Goal: Task Accomplishment & Management: Use online tool/utility

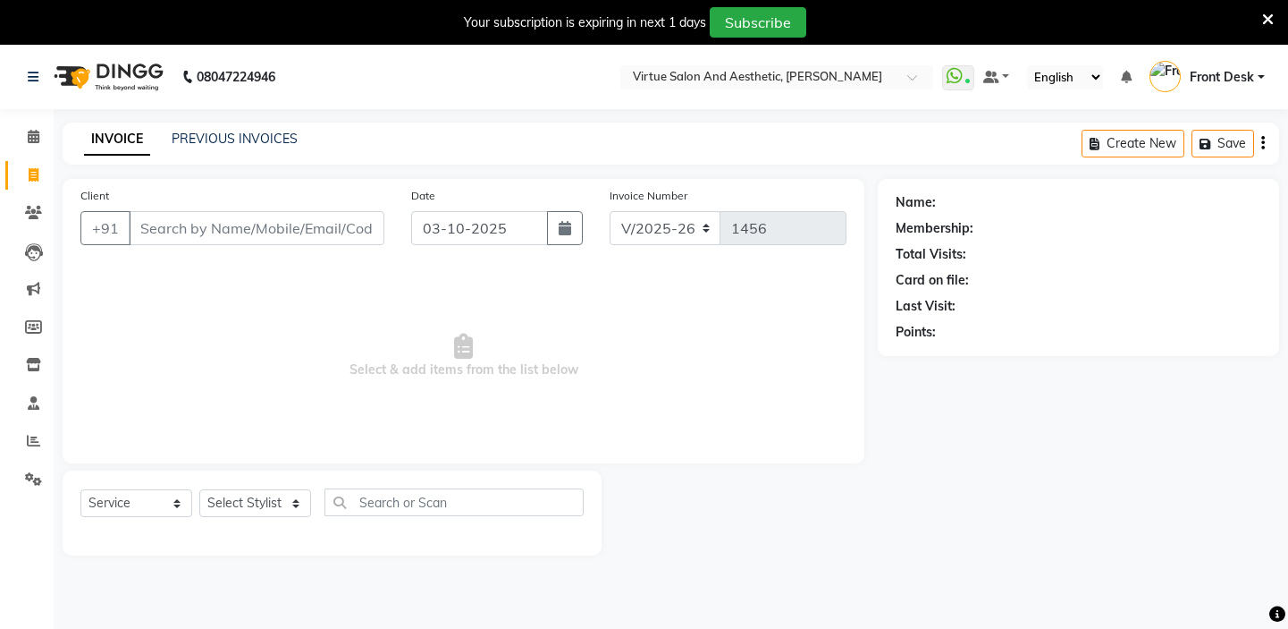
select select "7053"
select select "service"
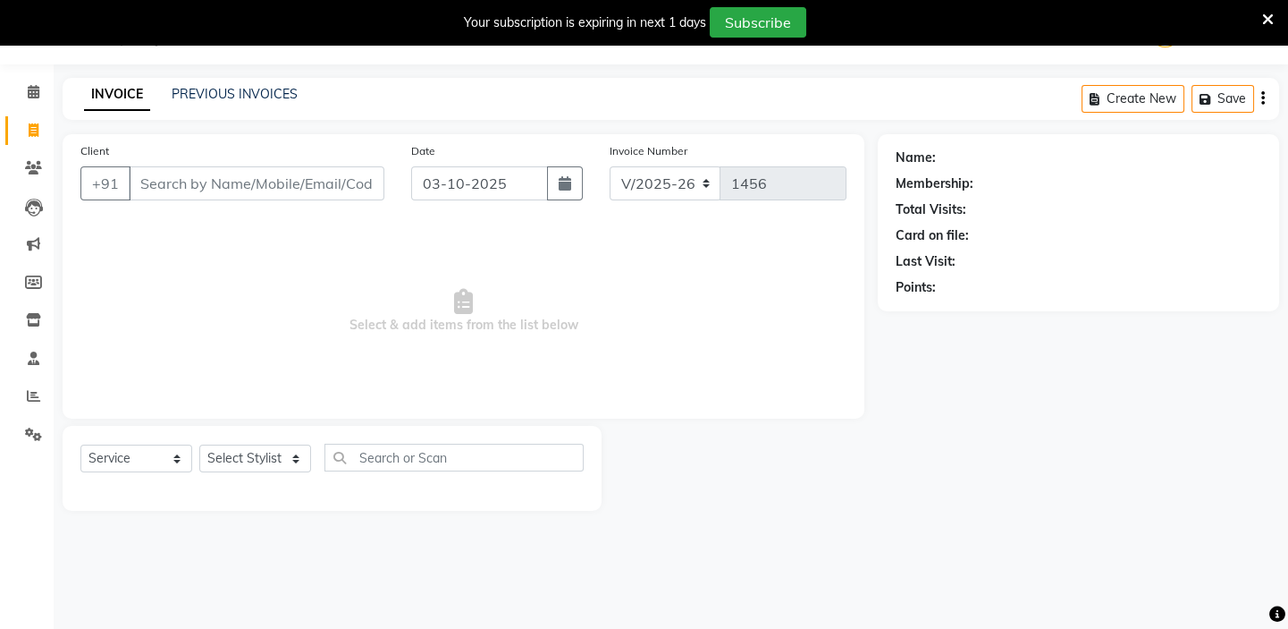
scroll to position [45, 0]
click at [301, 192] on input "Client" at bounding box center [257, 183] width 256 height 34
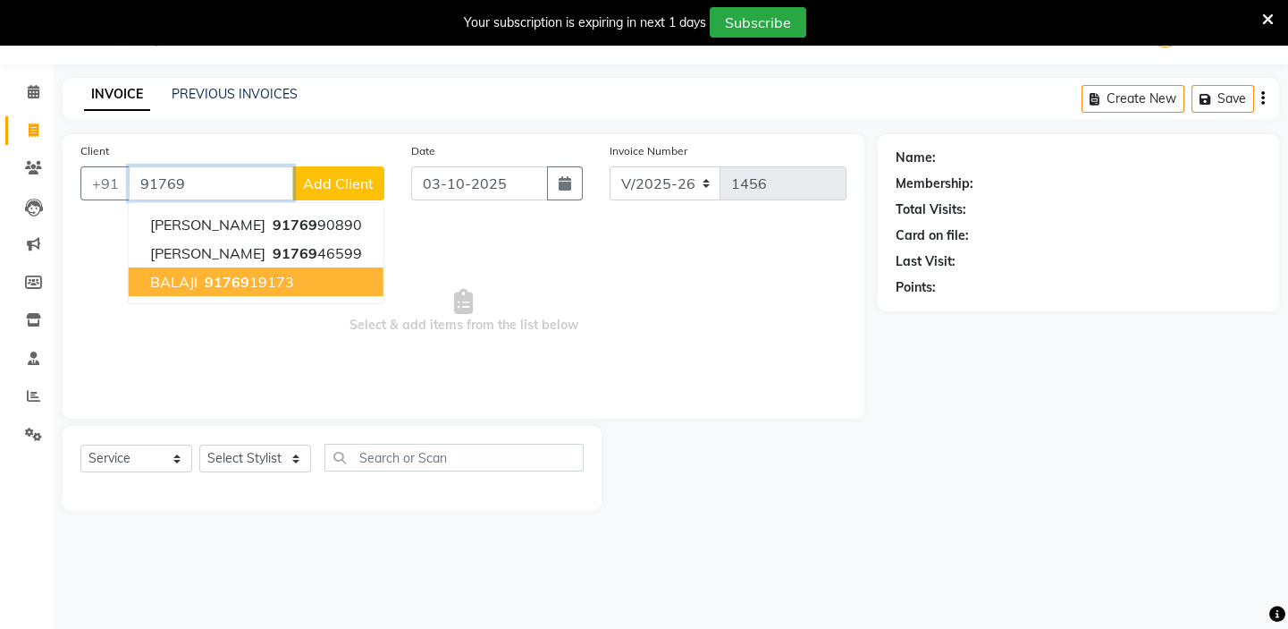
click at [205, 288] on span "91769" at bounding box center [227, 282] width 45 height 18
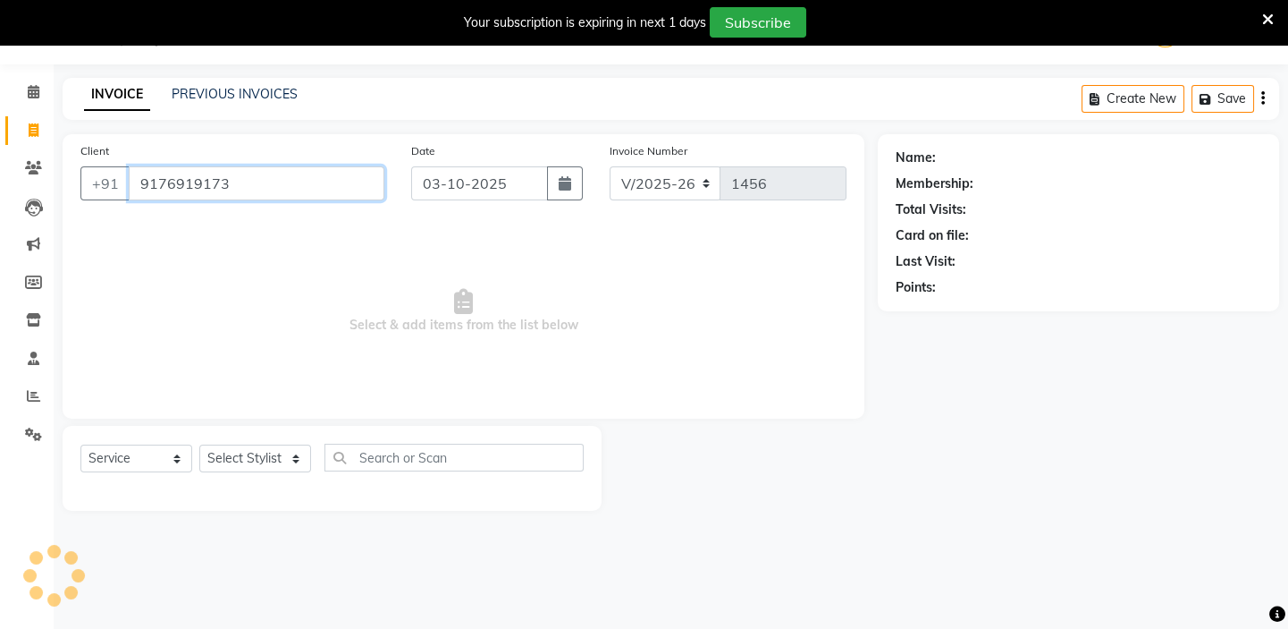
type input "9176919173"
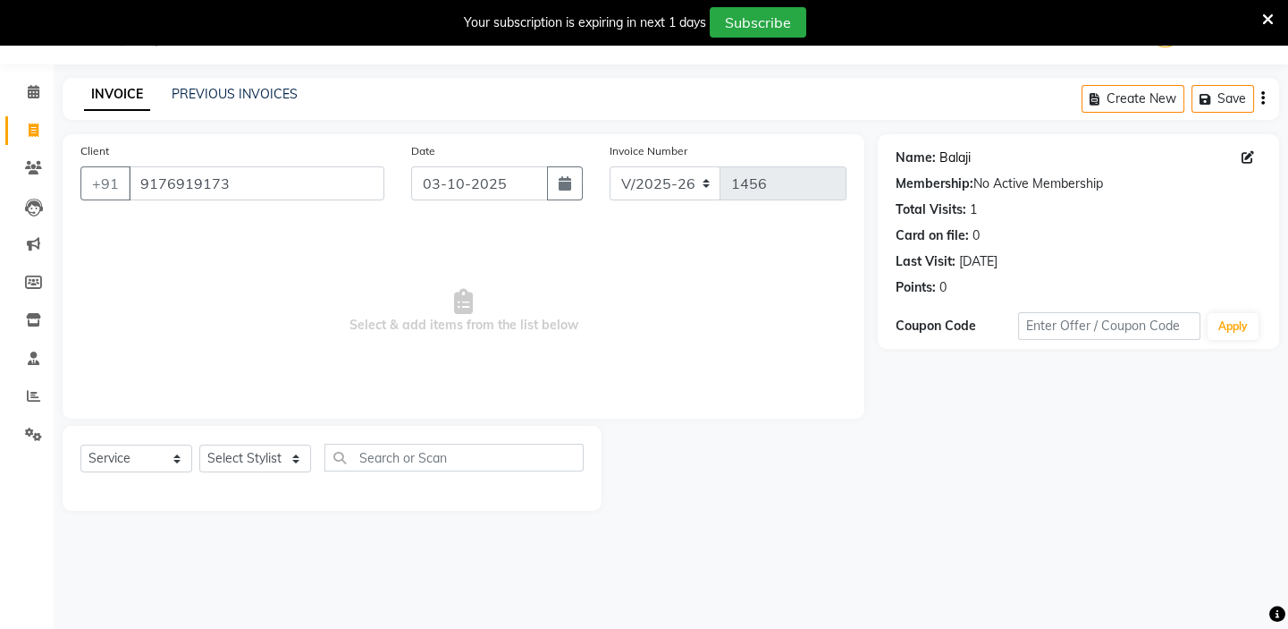
click at [952, 153] on link "Balaji" at bounding box center [955, 157] width 31 height 19
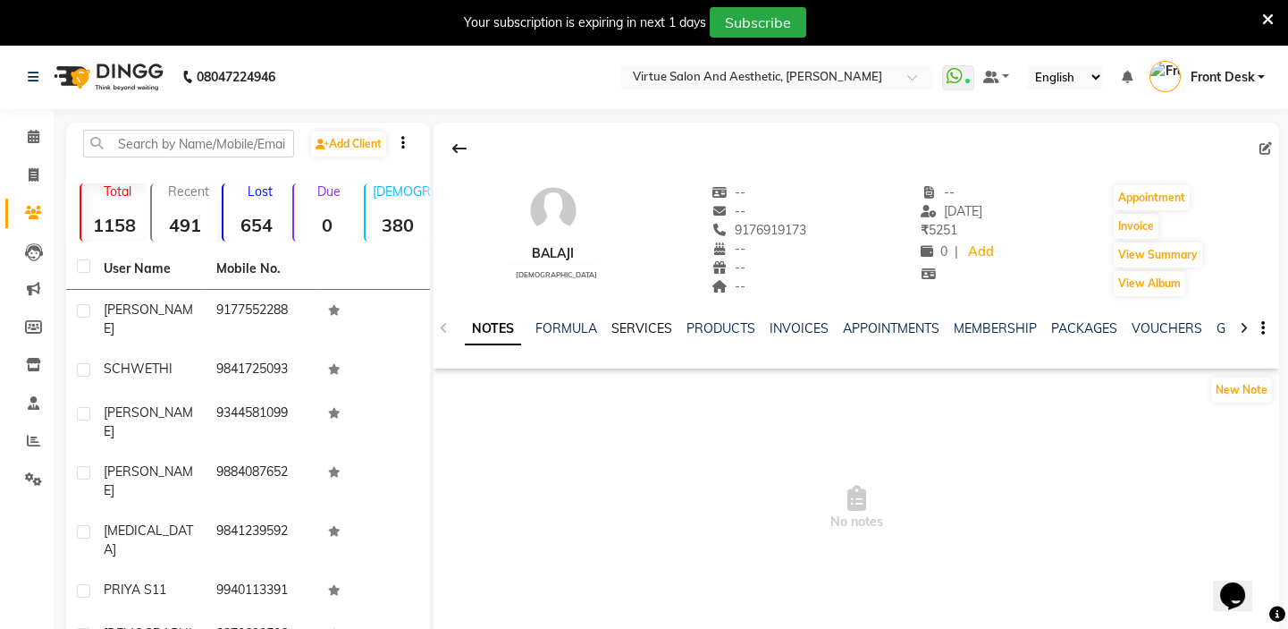
click at [642, 324] on link "SERVICES" at bounding box center [642, 328] width 61 height 16
